Goal: Task Accomplishment & Management: Manage account settings

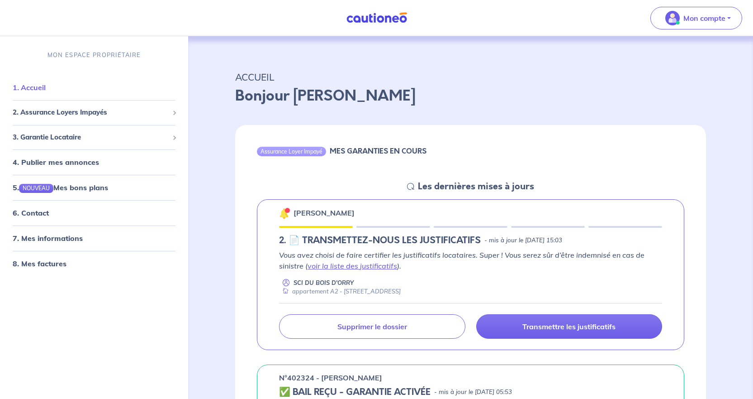
click at [39, 89] on link "1. Accueil" at bounding box center [29, 87] width 33 height 9
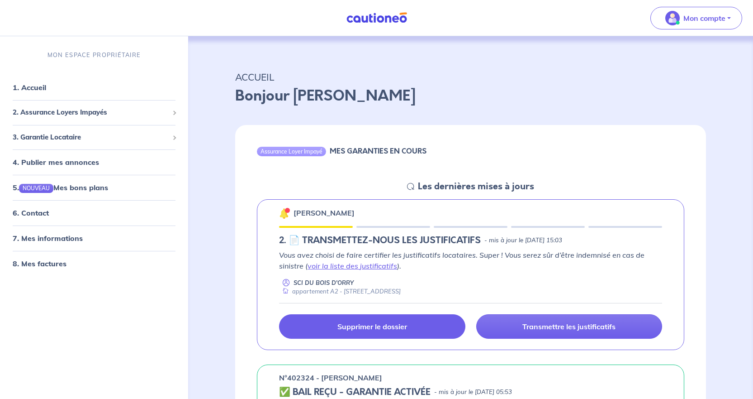
click at [409, 325] on link "Supprimer le dossier" at bounding box center [372, 326] width 186 height 24
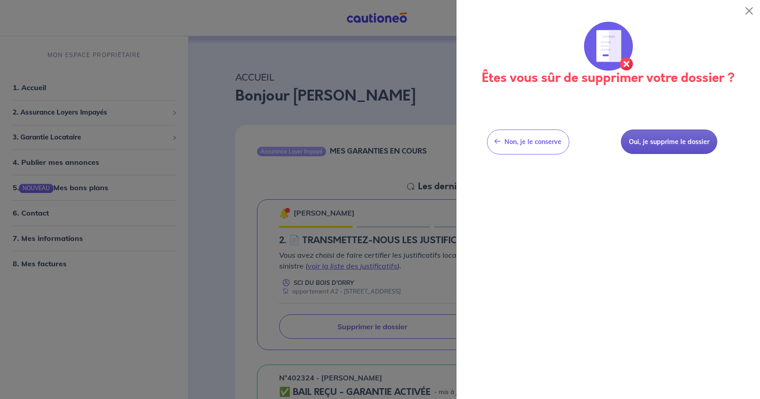
click at [686, 142] on button "Oui, je supprime le dossier" at bounding box center [669, 141] width 96 height 25
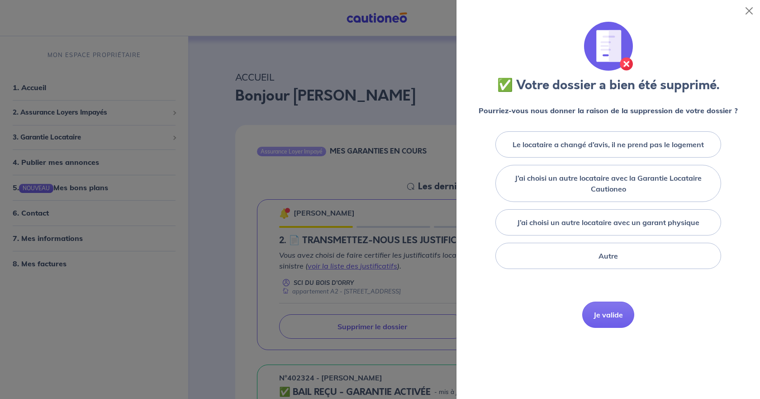
click at [686, 142] on label "Le locataire a changé d’avis, il ne prend pas le logement" at bounding box center [608, 144] width 191 height 11
click at [0, 0] on input "Le locataire a changé d’avis, il ne prend pas le logement" at bounding box center [0, 0] width 0 height 0
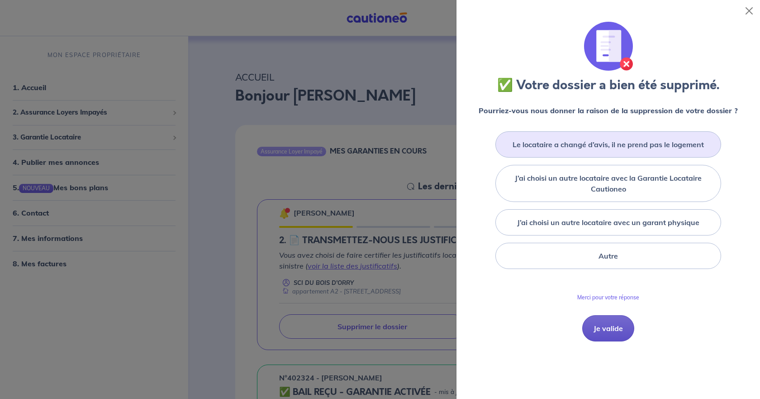
click at [599, 331] on button "Je valide" at bounding box center [608, 328] width 52 height 26
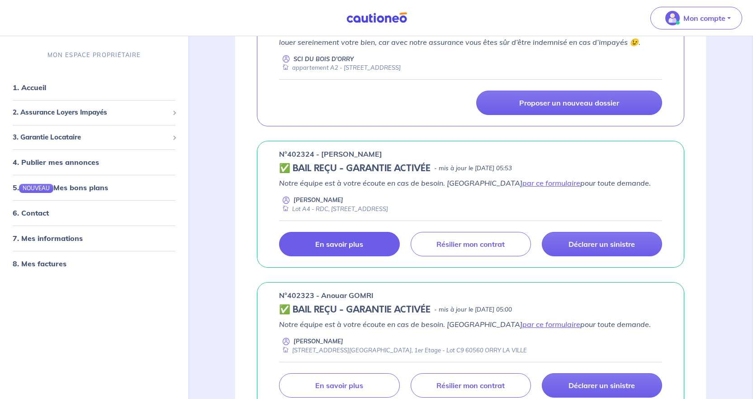
scroll to position [317, 0]
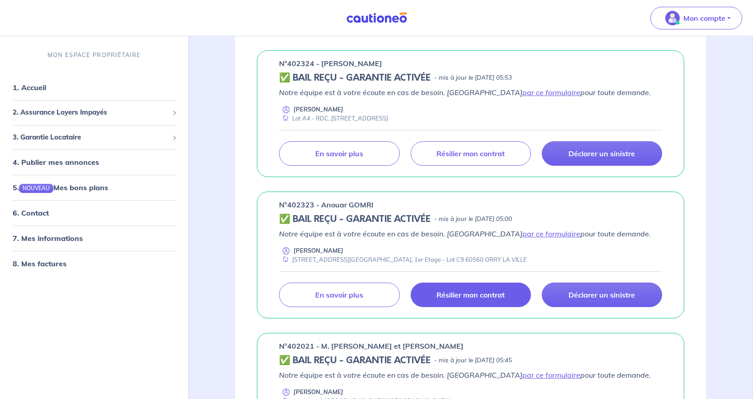
click at [477, 297] on p "Résilier mon contrat" at bounding box center [471, 294] width 68 height 9
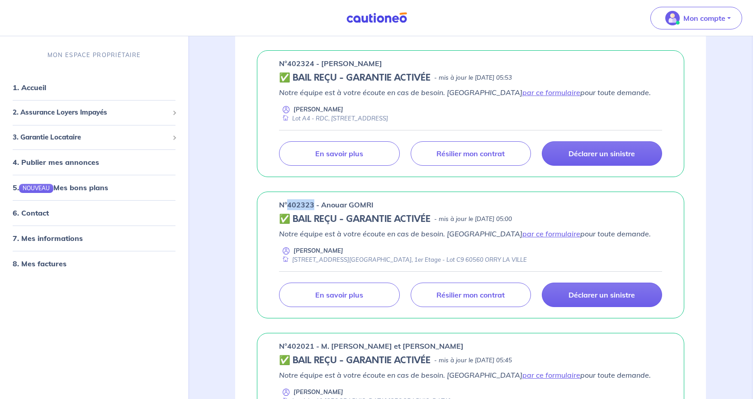
drag, startPoint x: 312, startPoint y: 203, endPoint x: 287, endPoint y: 202, distance: 24.9
click at [287, 202] on p "n°402323 - Anouar GOMRI" at bounding box center [326, 204] width 95 height 11
copy p "402323"
click at [36, 90] on link "1. Accueil" at bounding box center [29, 87] width 33 height 9
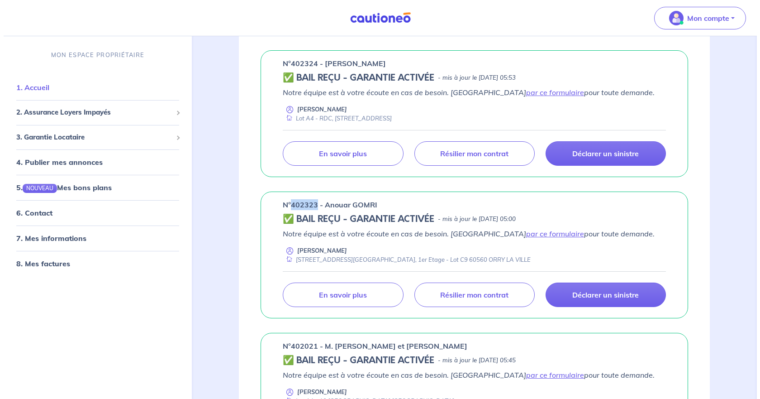
scroll to position [0, 0]
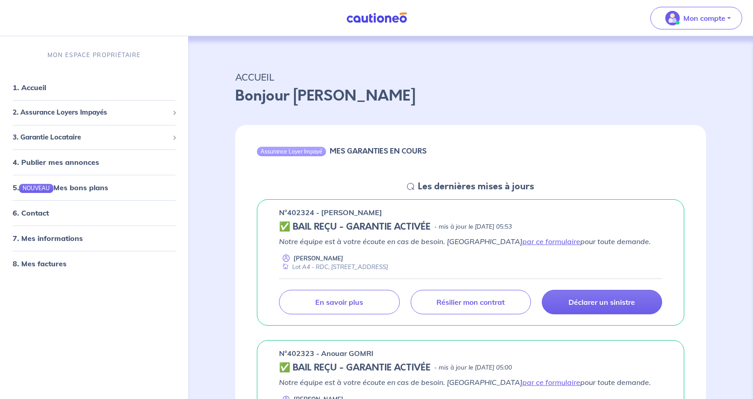
click at [352, 18] on img at bounding box center [377, 17] width 68 height 11
click at [24, 89] on link "1. Accueil" at bounding box center [29, 87] width 33 height 9
click at [729, 15] on button "Mon compte" at bounding box center [697, 18] width 92 height 23
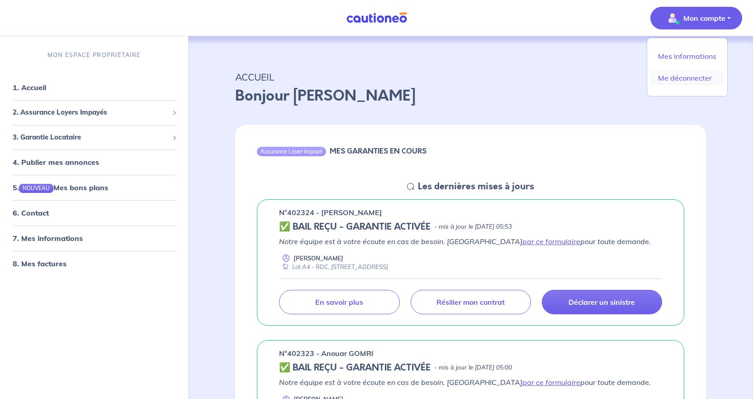
click at [699, 81] on link "Me déconnecter" at bounding box center [687, 78] width 73 height 14
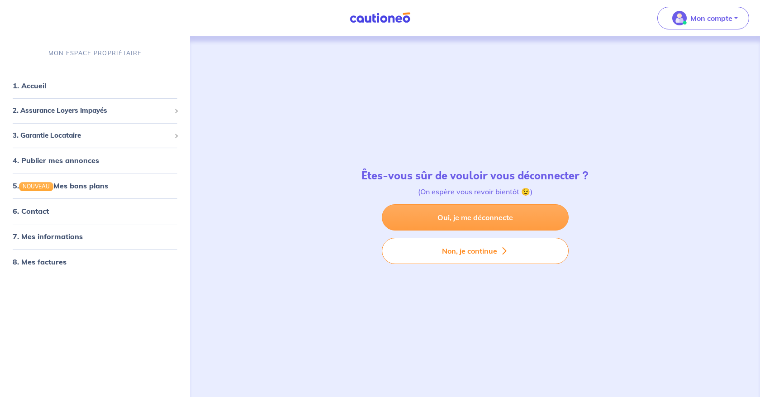
click at [483, 219] on link "Oui, je me déconnecte" at bounding box center [475, 217] width 187 height 26
